Goal: Navigation & Orientation: Go to known website

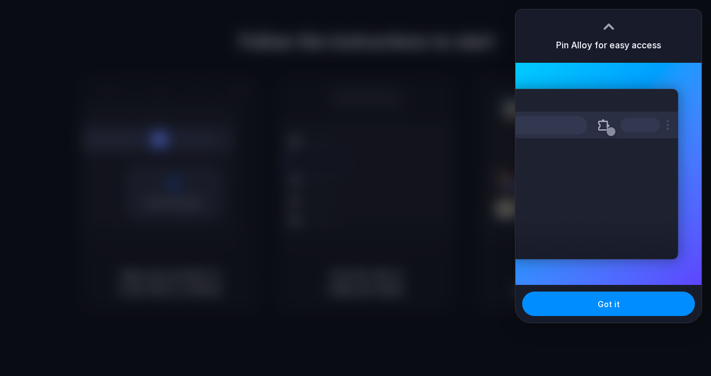
click at [621, 19] on div "Pin Alloy for easy access" at bounding box center [609, 35] width 186 height 53
